Goal: Task Accomplishment & Management: Use online tool/utility

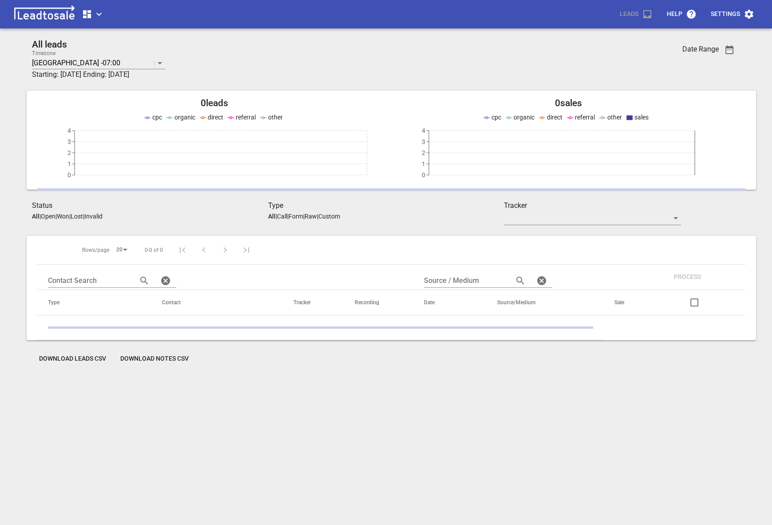
scroll to position [39, 0]
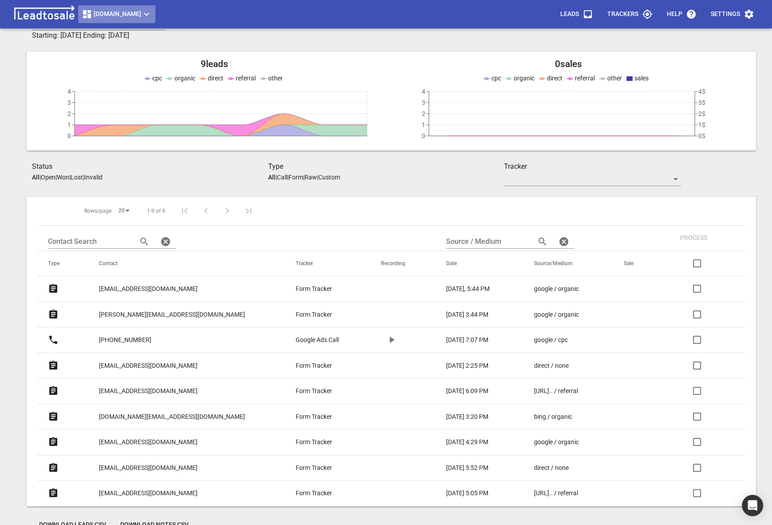
click at [121, 12] on span "Streamline.kiwi" at bounding box center [117, 14] width 70 height 11
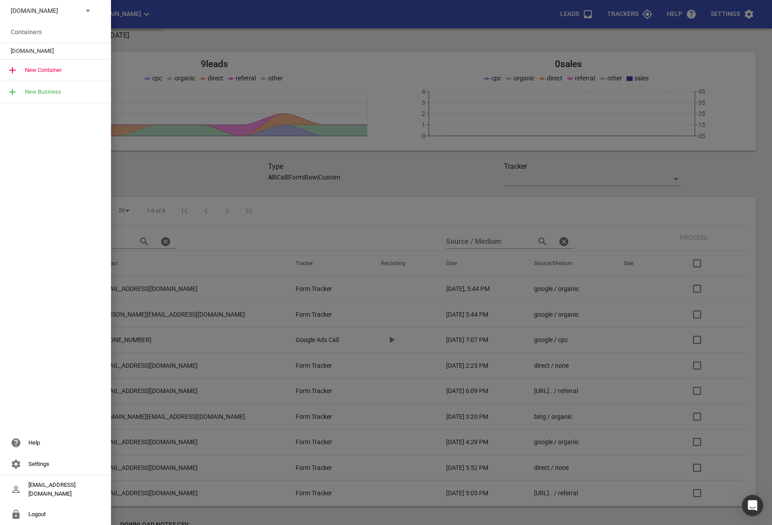
click at [71, 14] on p "Streamline.kiwi" at bounding box center [43, 10] width 65 height 9
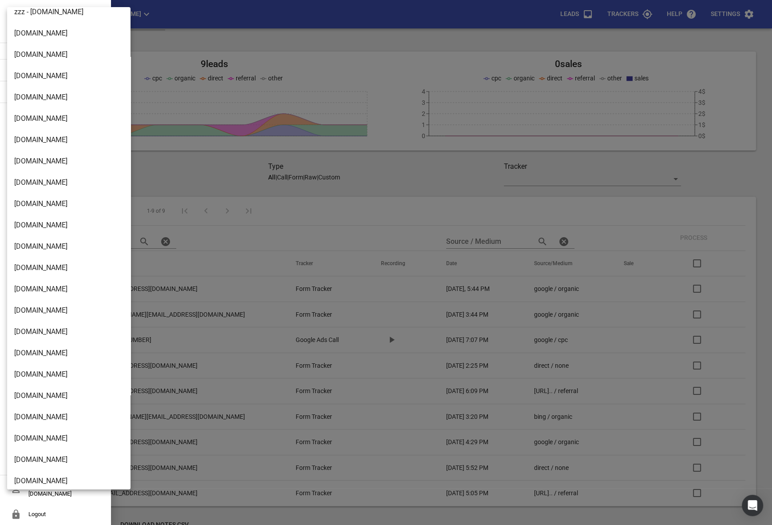
scroll to position [626, 0]
click at [34, 195] on li "[DOMAIN_NAME]" at bounding box center [68, 205] width 123 height 21
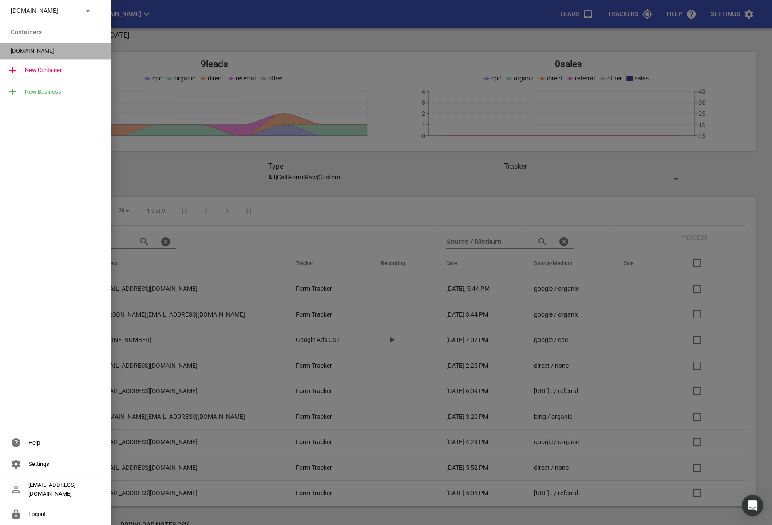
click at [40, 48] on span "[DOMAIN_NAME]" at bounding box center [52, 51] width 83 height 9
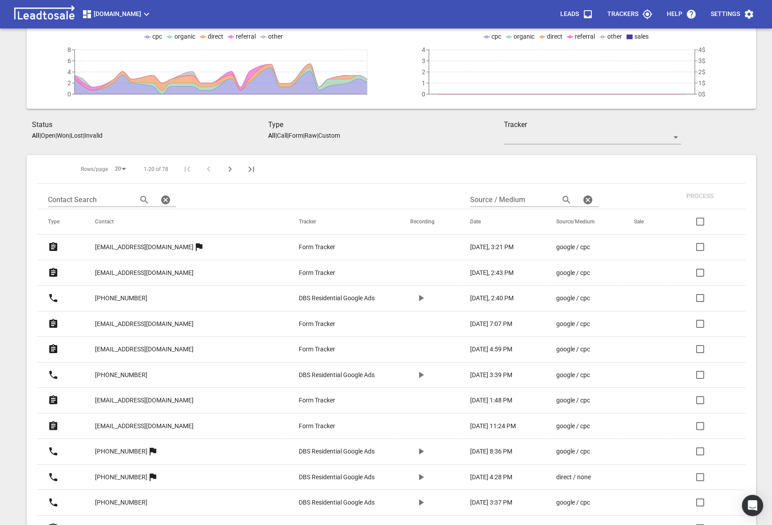
scroll to position [80, 0]
click at [138, 276] on p "[EMAIL_ADDRESS][DOMAIN_NAME]" at bounding box center [144, 273] width 99 height 9
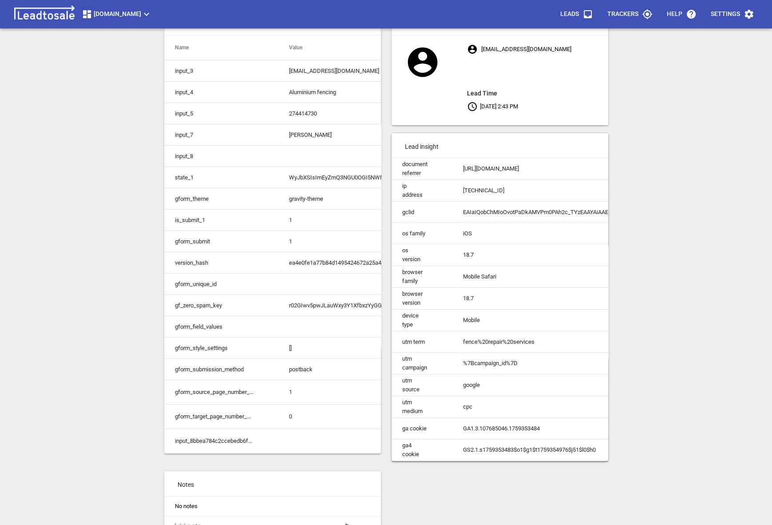
scroll to position [84, 0]
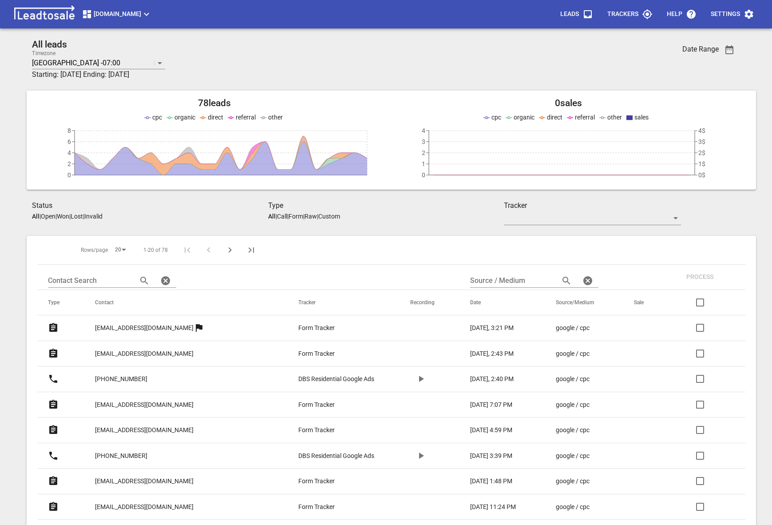
scroll to position [80, 0]
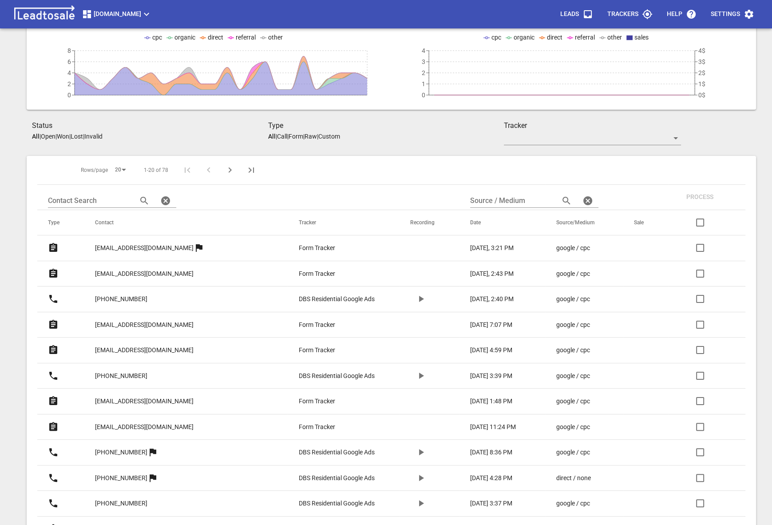
click at [147, 325] on p "[EMAIL_ADDRESS][DOMAIN_NAME]" at bounding box center [144, 324] width 99 height 9
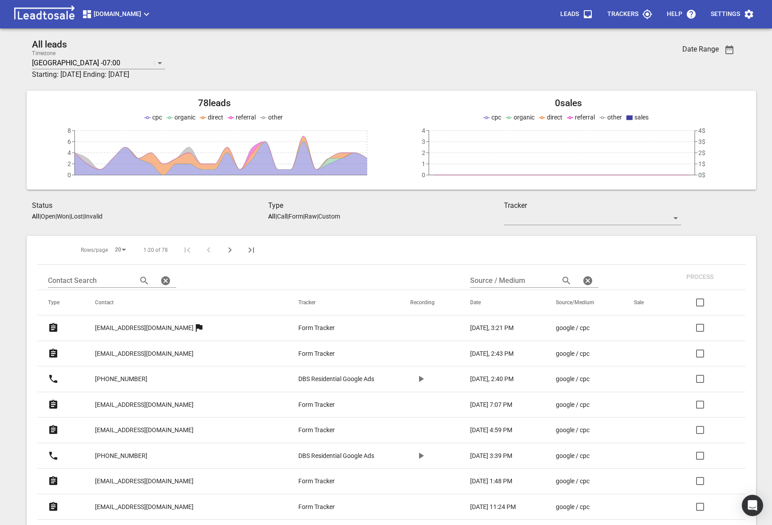
scroll to position [107, 0]
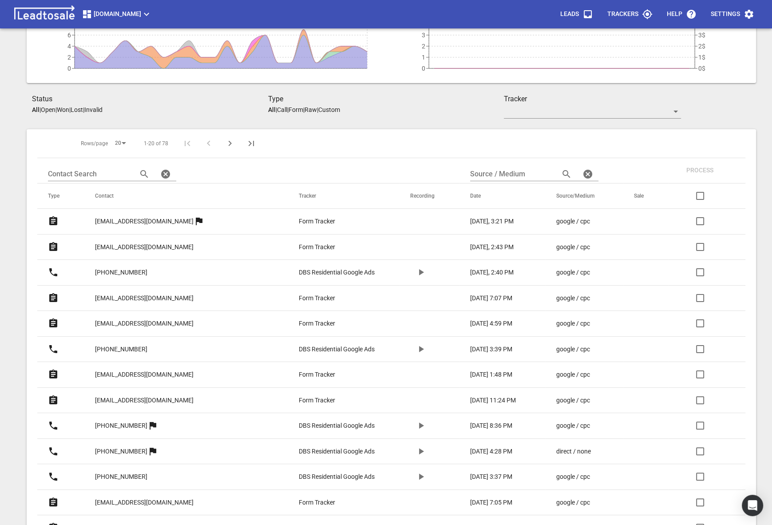
click at [139, 370] on p "[EMAIL_ADDRESS][DOMAIN_NAME]" at bounding box center [144, 374] width 99 height 9
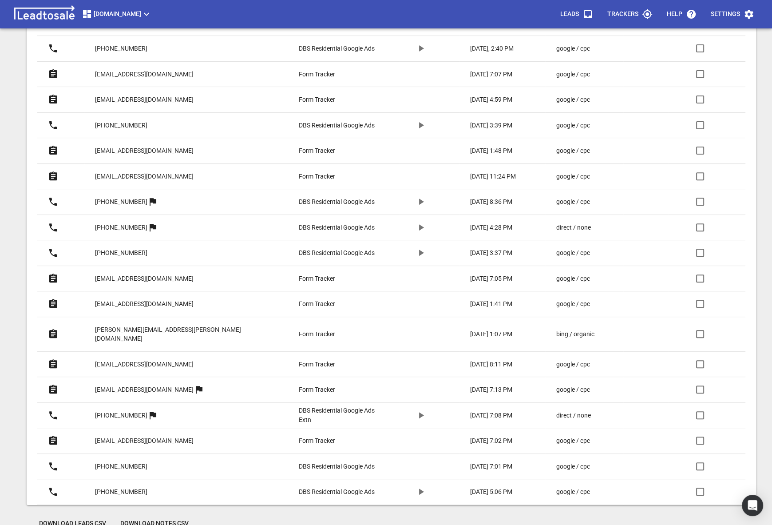
scroll to position [335, 0]
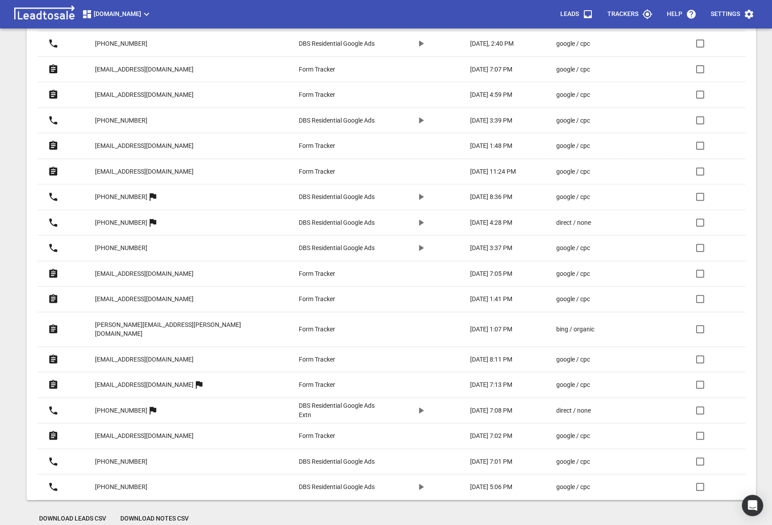
click at [126, 320] on p "[PERSON_NAME][EMAIL_ADDRESS][PERSON_NAME][DOMAIN_NAME]" at bounding box center [179, 329] width 168 height 18
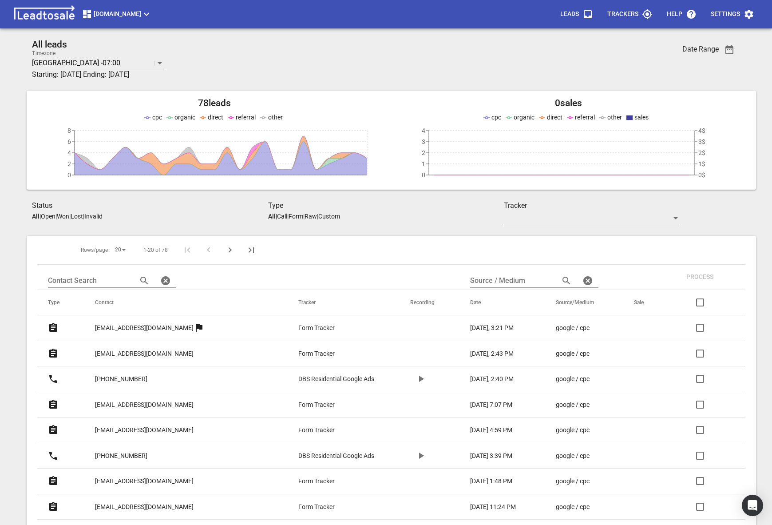
scroll to position [335, 0]
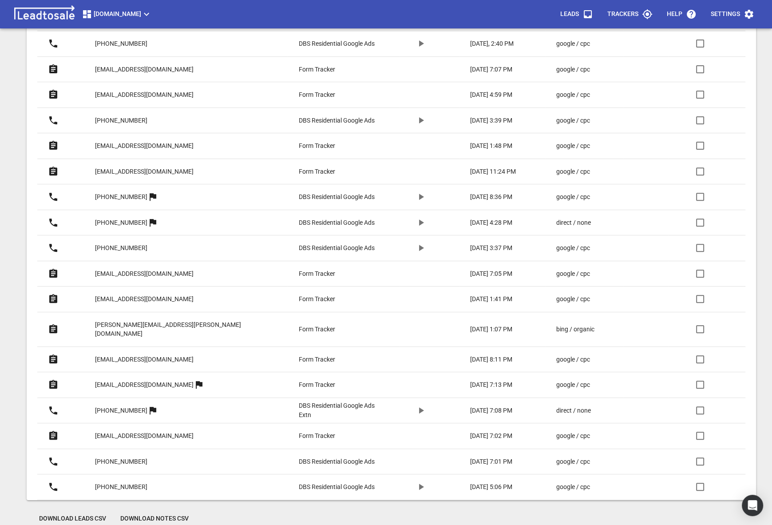
click at [126, 355] on p "teganwedderburn@gmail.com" at bounding box center [144, 359] width 99 height 9
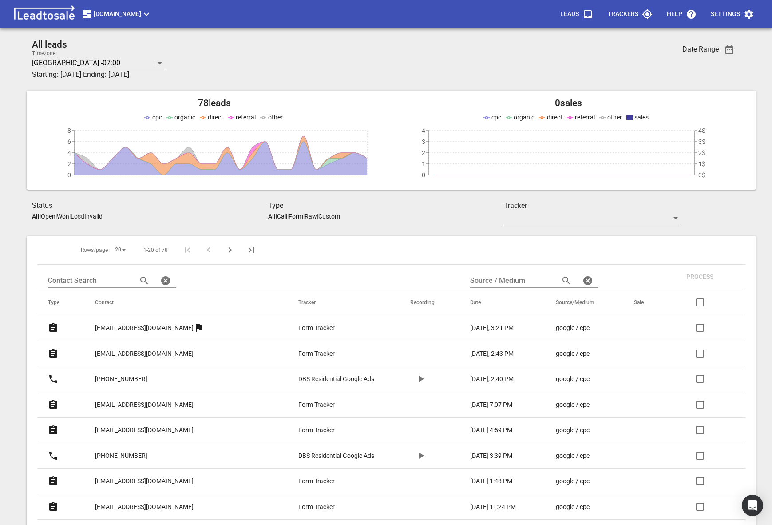
scroll to position [335, 0]
